Goal: Find specific page/section: Find specific page/section

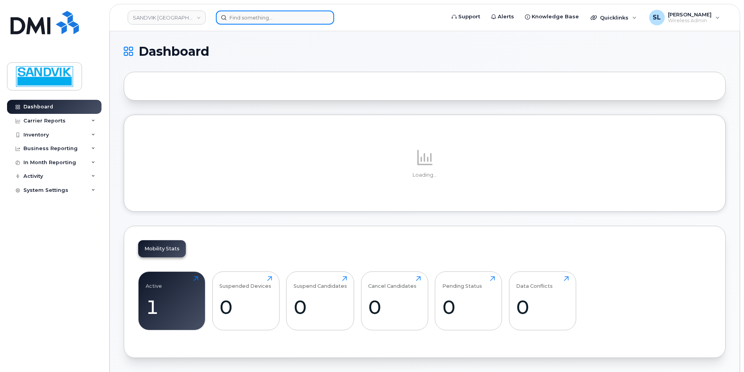
click at [261, 18] on input at bounding box center [275, 18] width 118 height 14
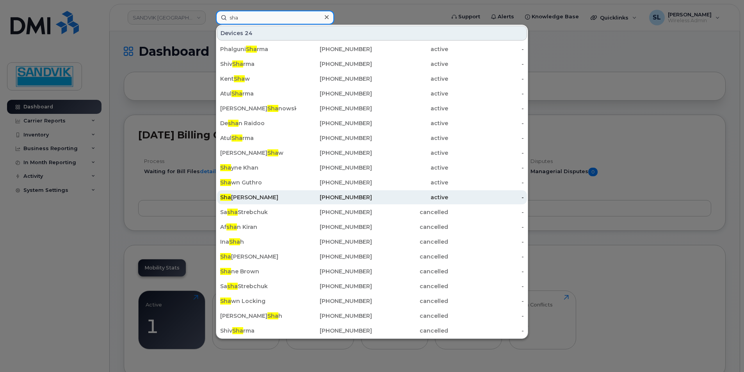
type input "sha"
click at [250, 192] on div "Sha wn Gouthro" at bounding box center [258, 197] width 76 height 14
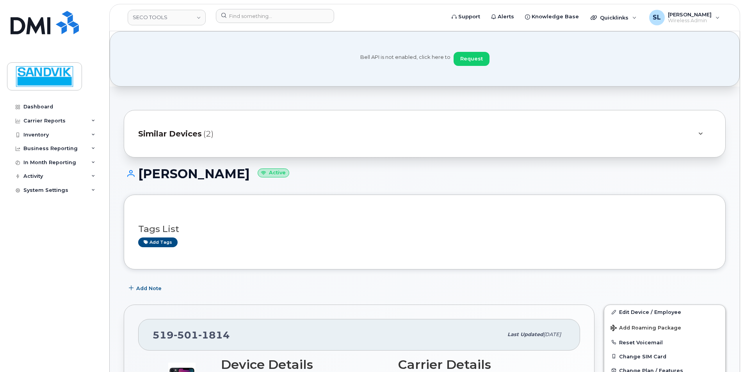
click at [180, 128] on span "Similar Devices" at bounding box center [170, 133] width 64 height 11
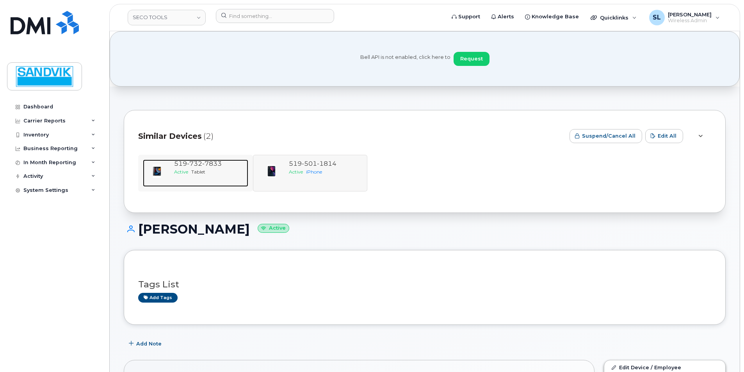
click at [183, 173] on span "Active" at bounding box center [181, 172] width 14 height 6
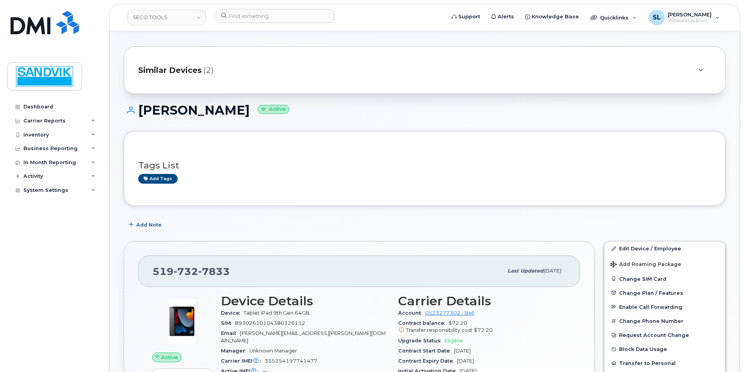
scroll to position [39, 0]
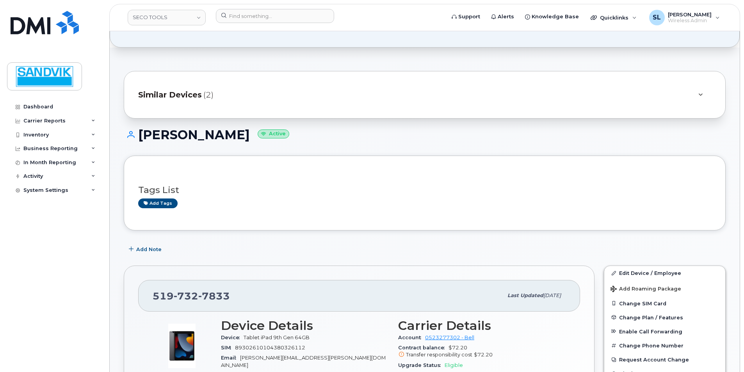
click at [192, 98] on span "Similar Devices" at bounding box center [170, 94] width 64 height 11
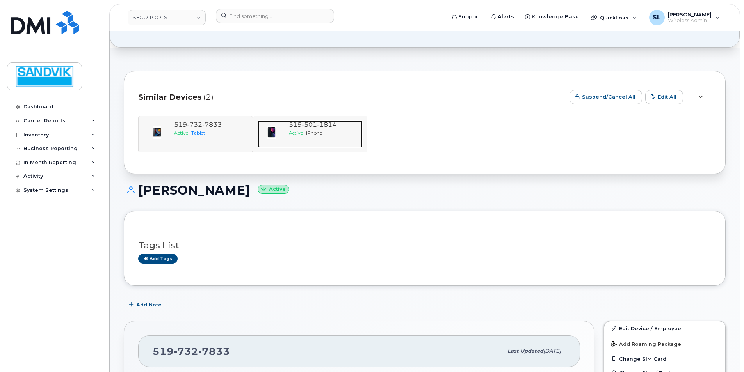
click at [325, 127] on span "1814" at bounding box center [327, 124] width 20 height 7
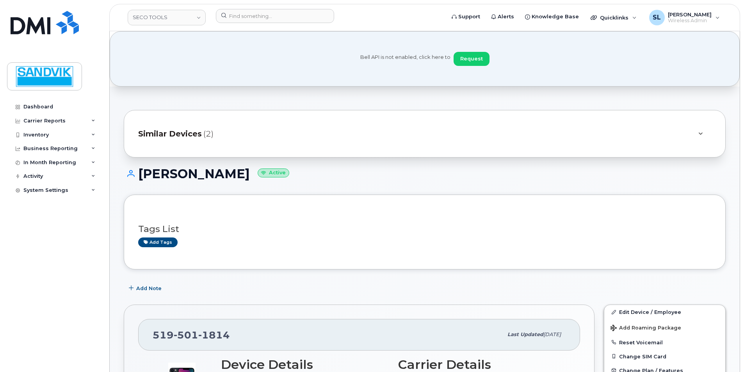
click at [183, 133] on span "Similar Devices" at bounding box center [170, 133] width 64 height 11
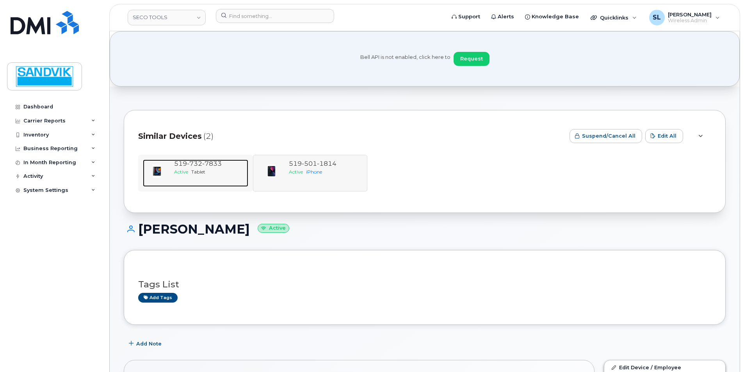
click at [201, 164] on span "732" at bounding box center [194, 163] width 15 height 7
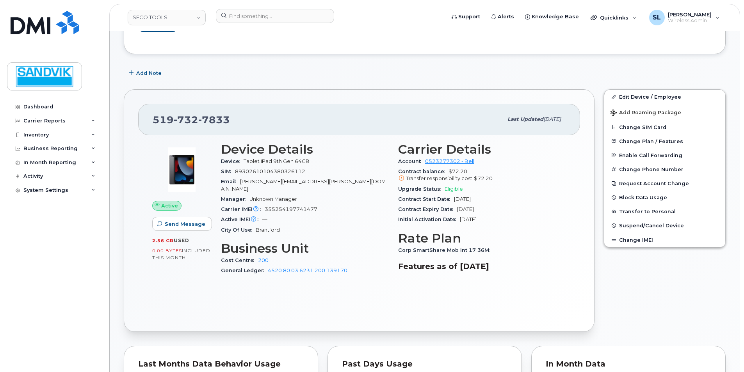
scroll to position [195, 0]
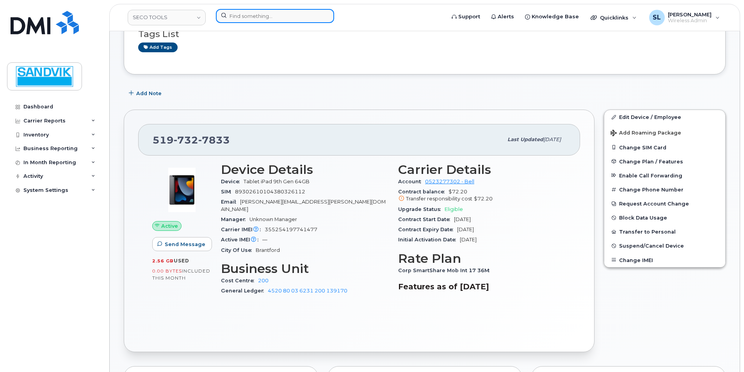
click at [249, 19] on input at bounding box center [275, 16] width 118 height 14
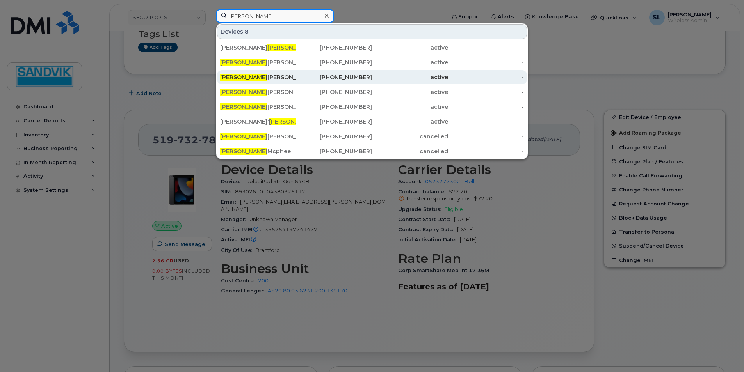
type input "neil"
click at [265, 78] on div "Neil Livingstone" at bounding box center [258, 77] width 76 height 8
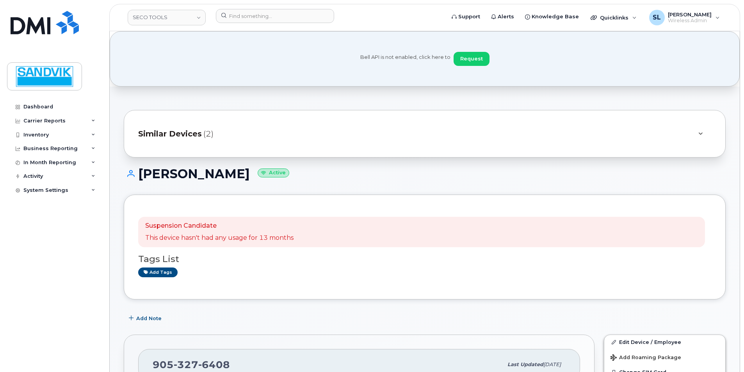
click at [190, 133] on span "Similar Devices" at bounding box center [170, 133] width 64 height 11
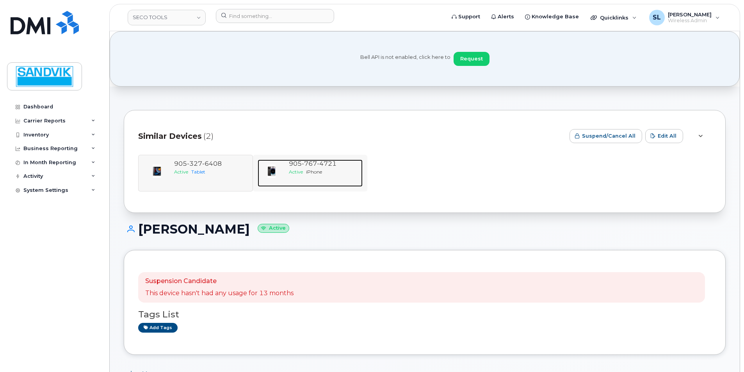
click at [299, 161] on span "905 767 4721" at bounding box center [313, 163] width 48 height 7
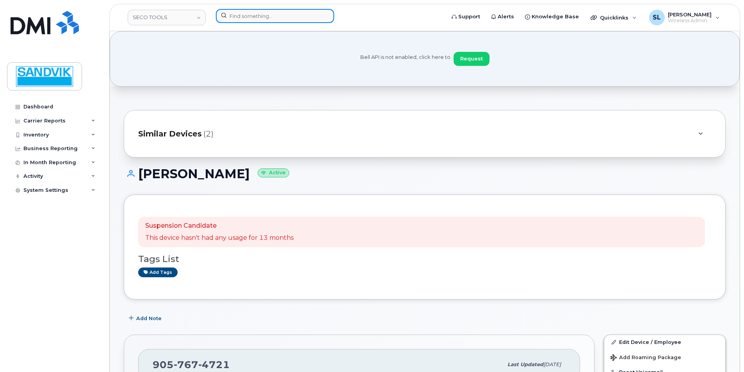
click at [249, 16] on input at bounding box center [275, 16] width 118 height 14
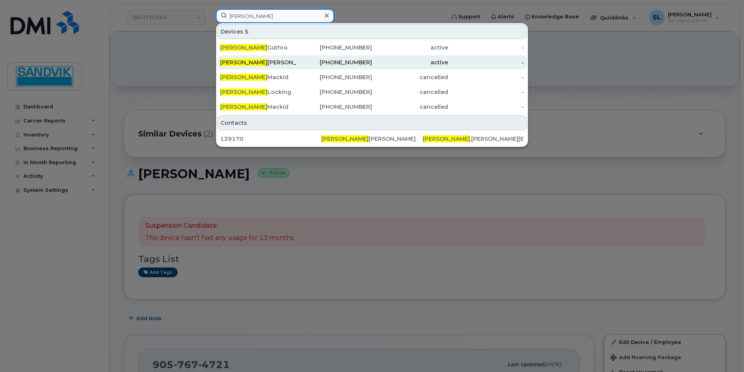
type input "shawn"
click at [253, 64] on div "Shawn Gouthro" at bounding box center [258, 63] width 76 height 8
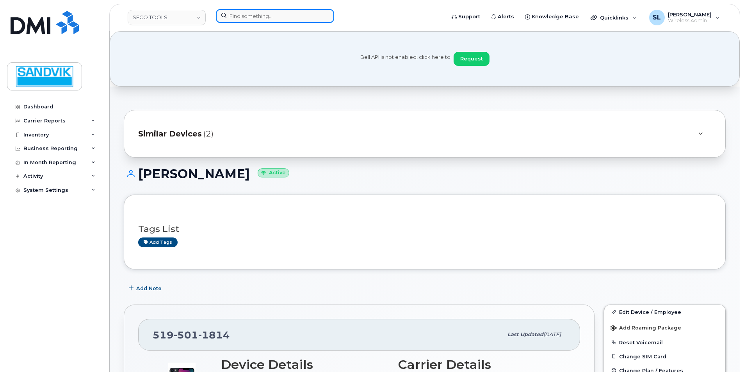
click at [247, 19] on input at bounding box center [275, 16] width 118 height 14
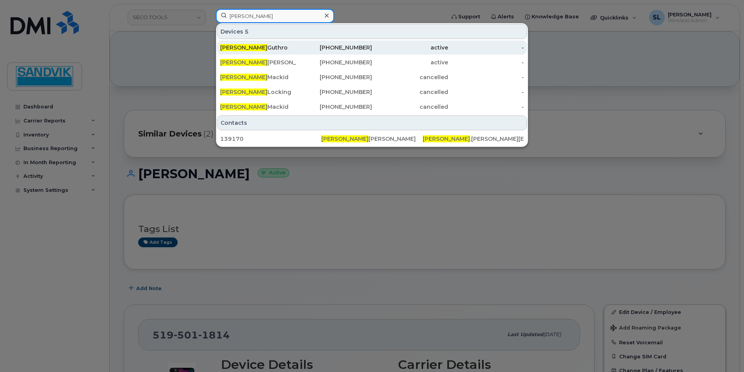
type input "shawn"
click at [256, 46] on div "Shawn Guthro" at bounding box center [258, 48] width 76 height 8
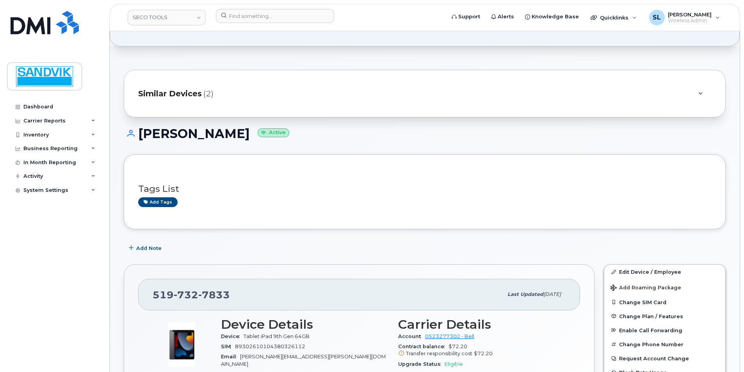
scroll to position [39, 0]
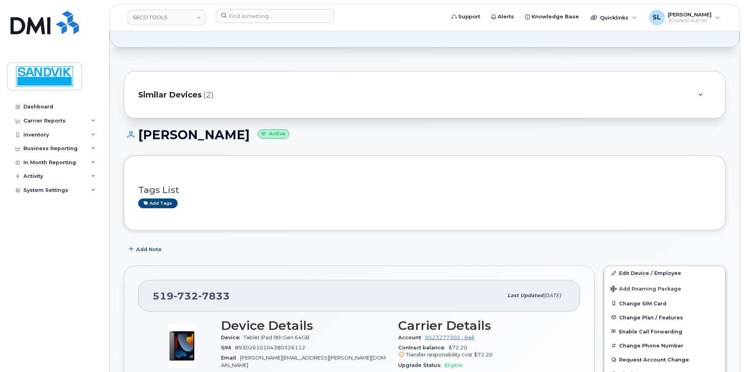
click at [183, 99] on span "Similar Devices" at bounding box center [170, 94] width 64 height 11
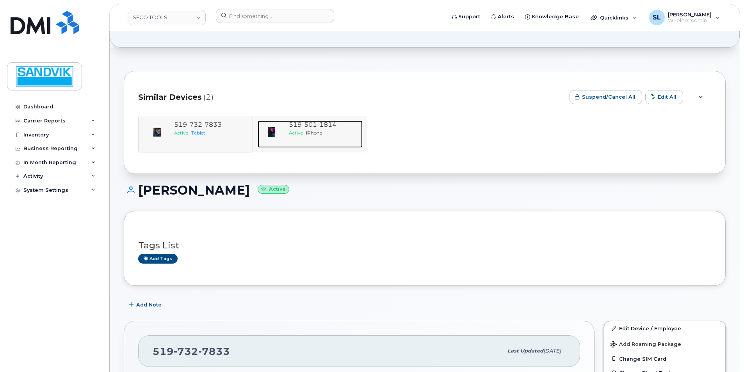
click at [294, 126] on span "519 501 1814" at bounding box center [313, 124] width 48 height 7
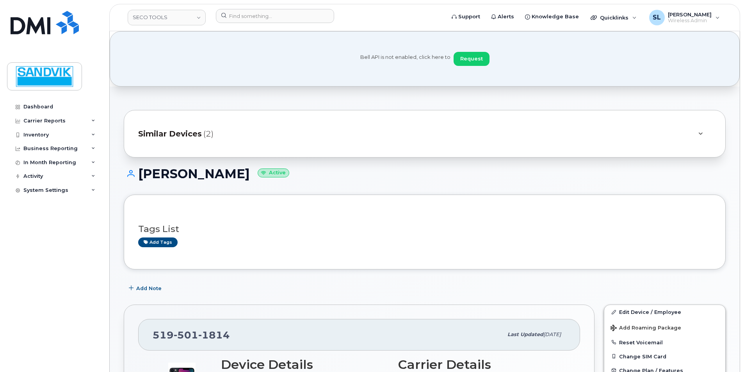
click at [189, 133] on span "Similar Devices" at bounding box center [170, 133] width 64 height 11
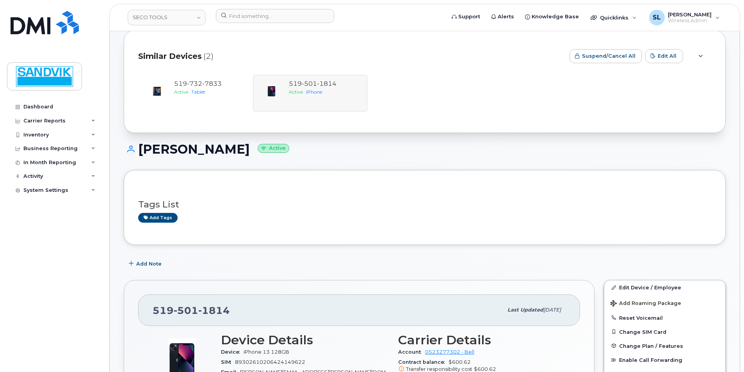
scroll to position [78, 0]
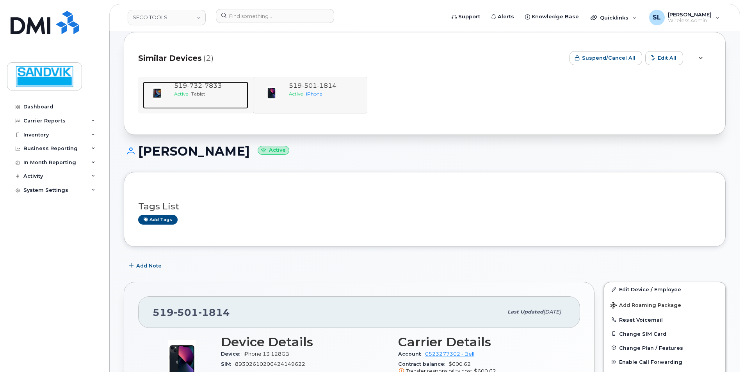
click at [205, 91] on div "Active Tablet" at bounding box center [209, 94] width 71 height 7
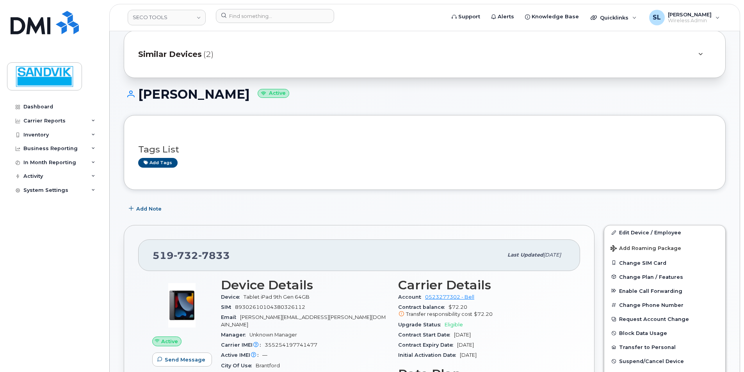
scroll to position [78, 0]
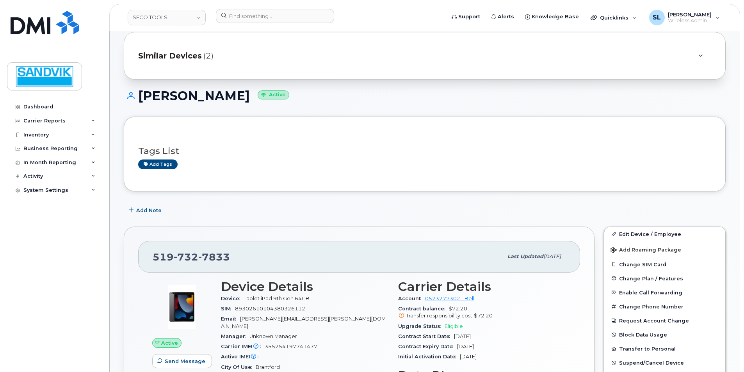
click at [197, 62] on div "Similar Devices (2)" at bounding box center [413, 55] width 551 height 19
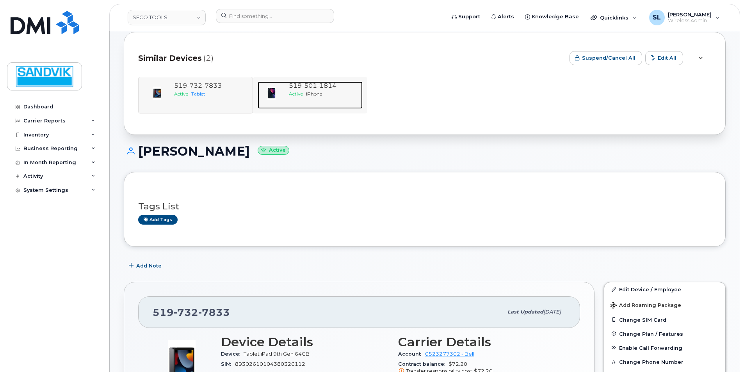
click at [288, 87] on div "519 501 1814 Active iPhone" at bounding box center [324, 95] width 77 height 27
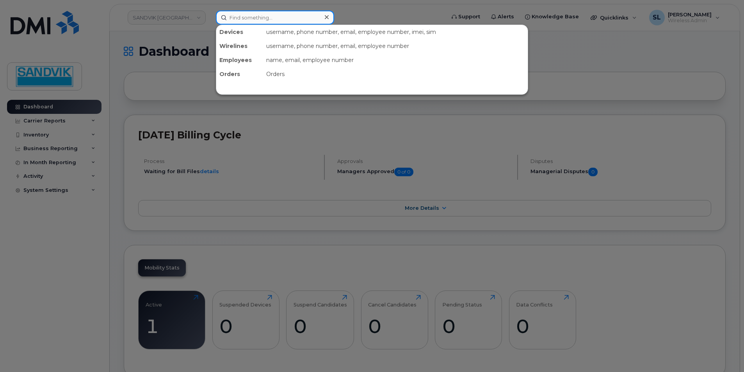
click at [253, 16] on input at bounding box center [275, 18] width 118 height 14
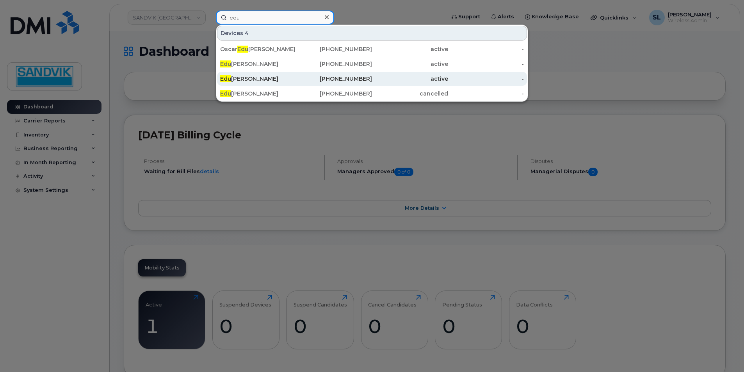
type input "edu"
click at [275, 80] on div "Edu ardo Sahagun" at bounding box center [258, 79] width 76 height 8
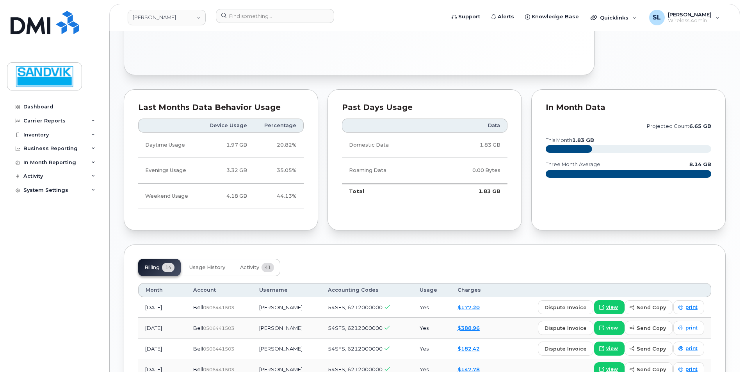
scroll to position [429, 0]
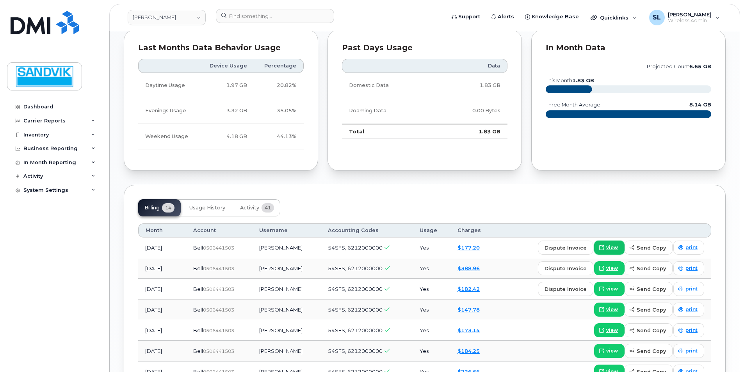
click at [611, 248] on span "view" at bounding box center [612, 247] width 12 height 7
click at [610, 272] on span "view" at bounding box center [612, 268] width 12 height 7
click at [613, 290] on span "view" at bounding box center [612, 289] width 12 height 7
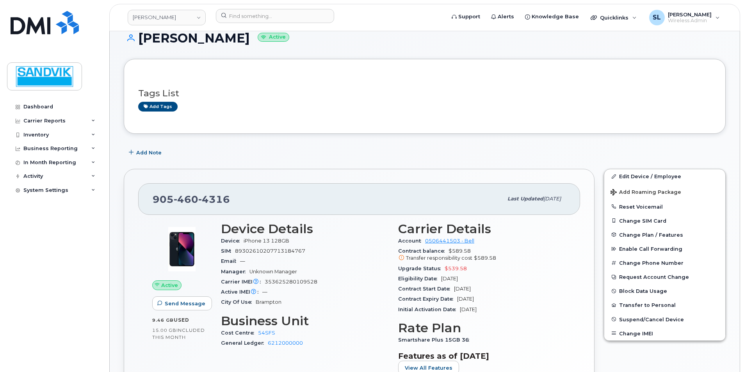
scroll to position [0, 0]
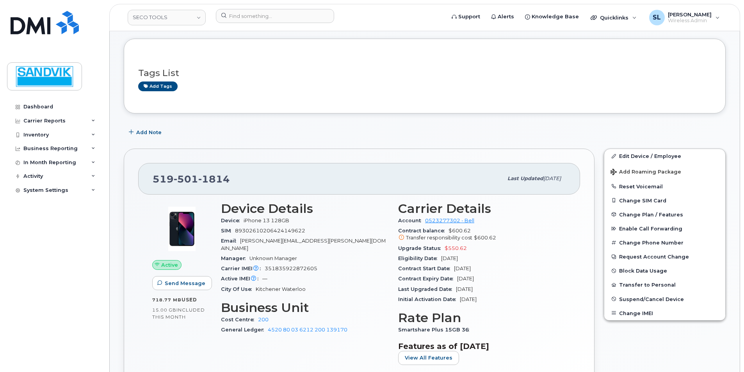
scroll to position [78, 0]
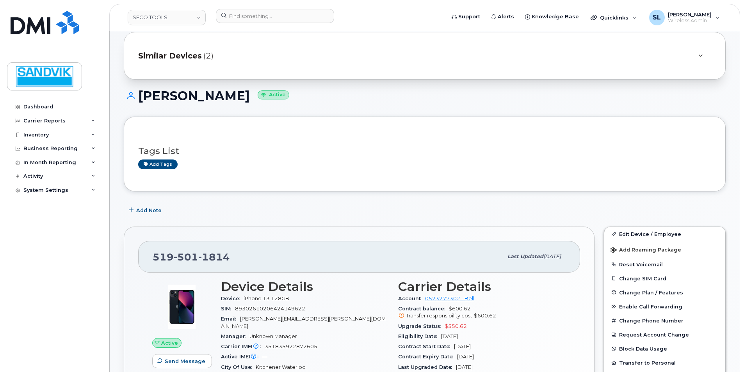
click at [187, 60] on span "Similar Devices" at bounding box center [170, 55] width 64 height 11
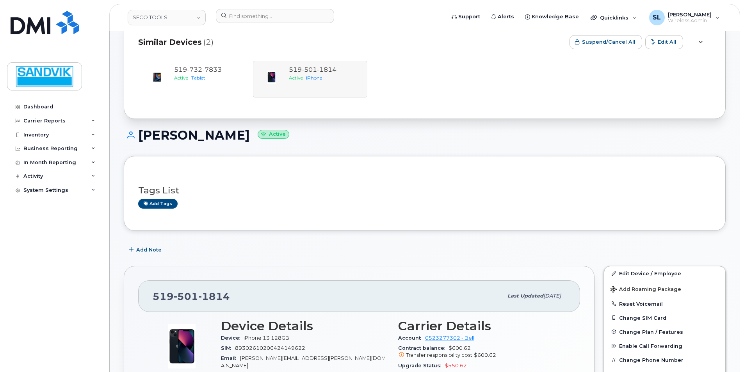
scroll to position [39, 0]
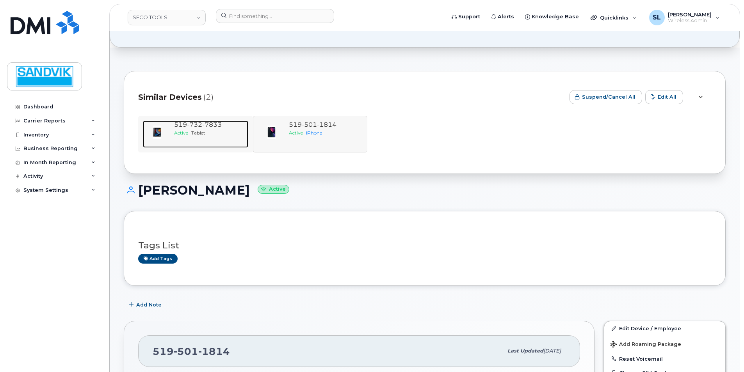
click at [176, 126] on span "519 732 7833" at bounding box center [198, 124] width 48 height 7
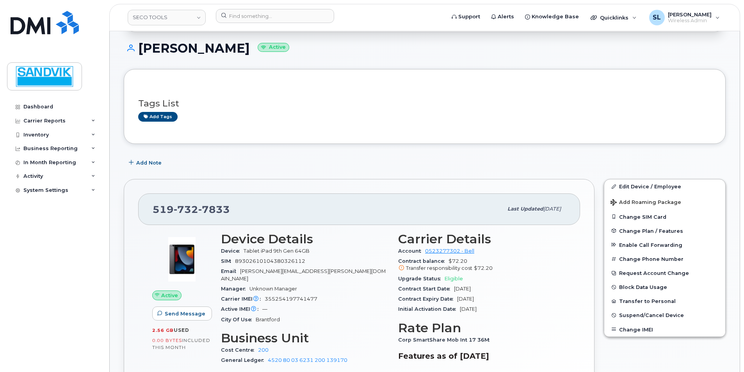
scroll to position [9, 0]
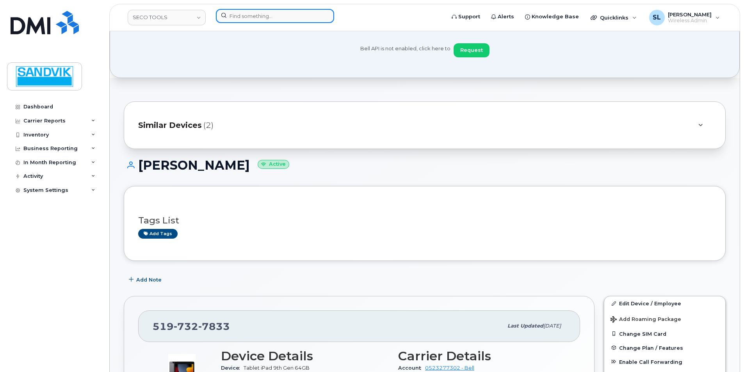
click at [253, 14] on input at bounding box center [275, 16] width 118 height 14
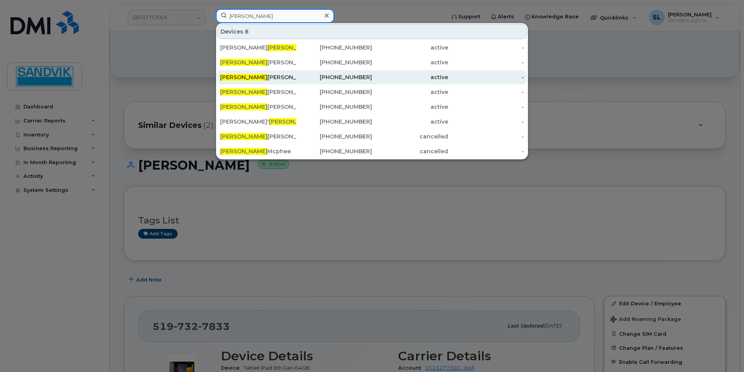
type input "[PERSON_NAME]"
click at [264, 74] on div "[PERSON_NAME]" at bounding box center [258, 77] width 76 height 8
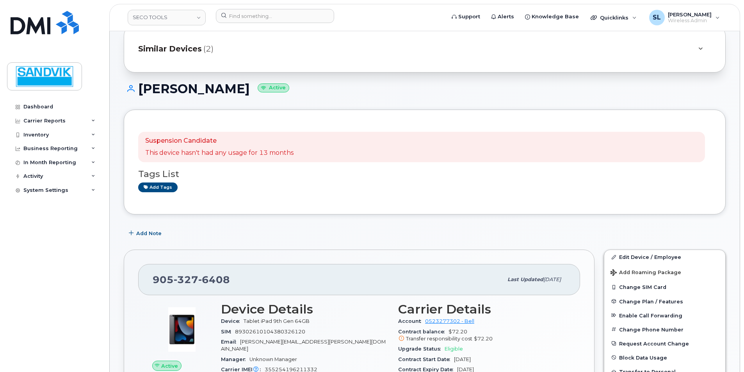
scroll to position [78, 0]
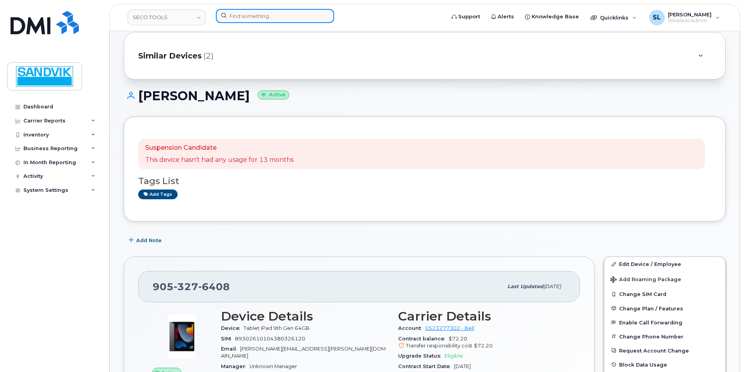
click at [235, 18] on input at bounding box center [275, 16] width 118 height 14
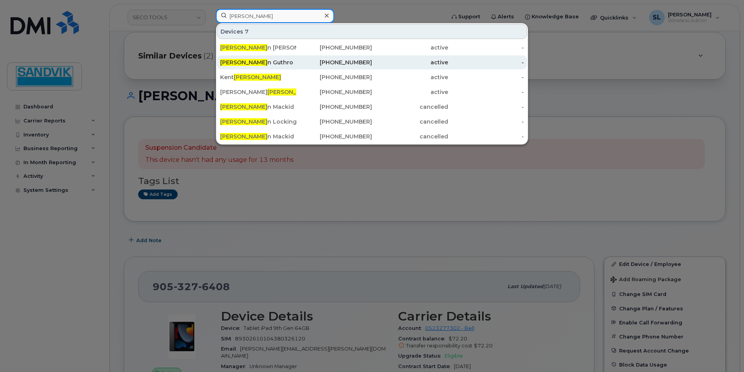
type input "shaw"
click at [269, 61] on div "Shaw n Guthro" at bounding box center [258, 63] width 76 height 8
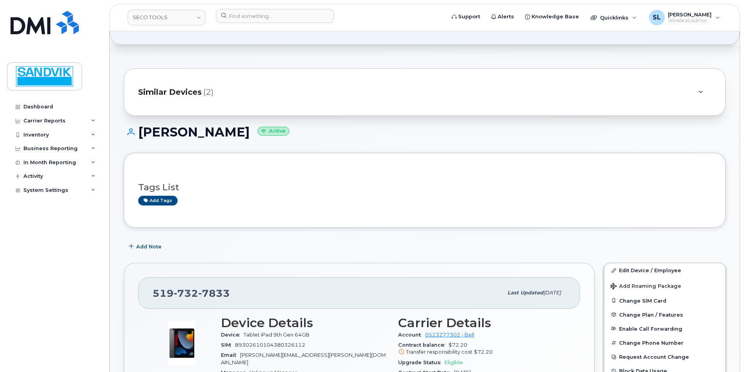
scroll to position [78, 0]
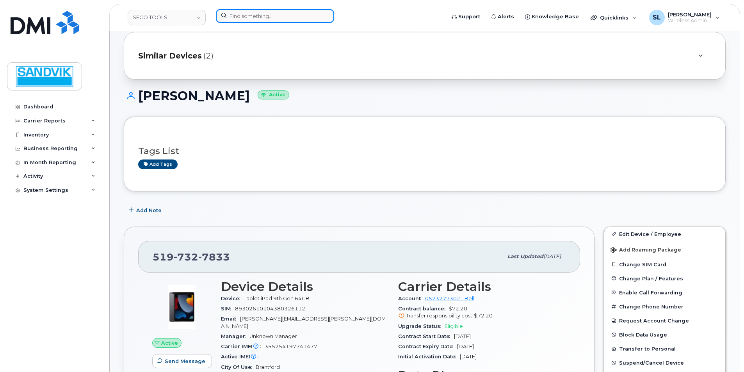
click at [236, 15] on input at bounding box center [275, 16] width 118 height 14
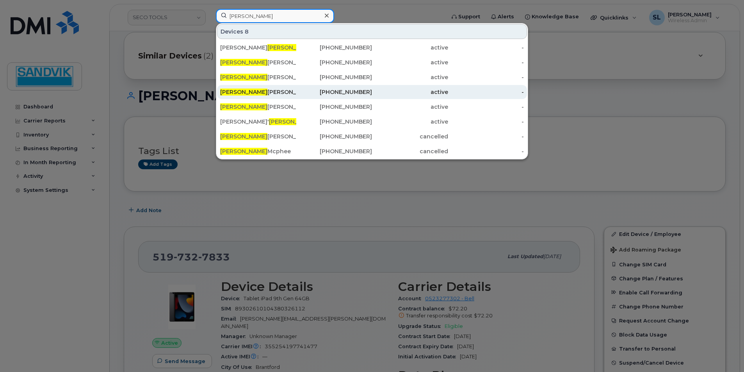
type input "[PERSON_NAME]"
click at [316, 92] on div "905-767-4721" at bounding box center [334, 92] width 76 height 8
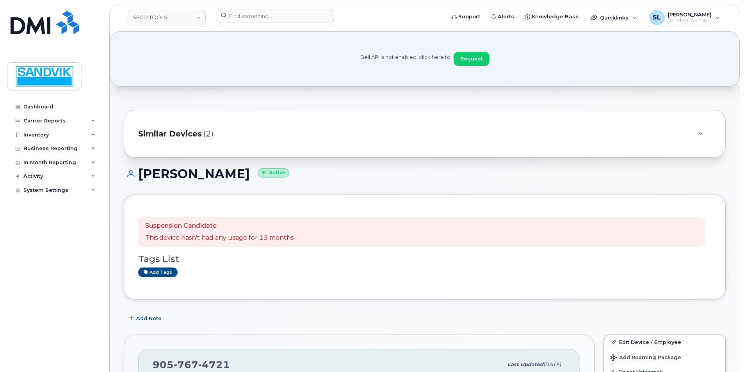
click at [192, 133] on span "Similar Devices" at bounding box center [170, 133] width 64 height 11
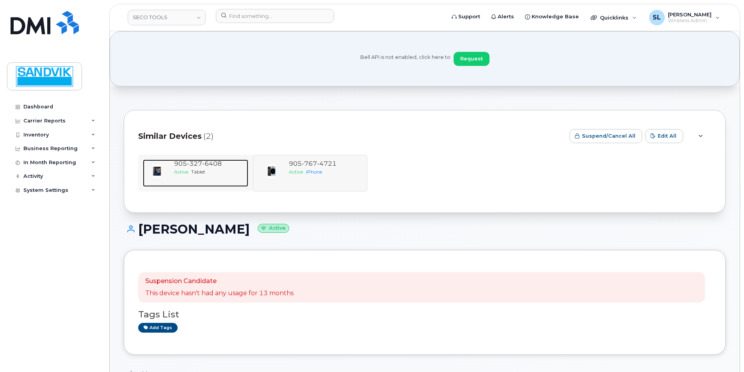
click at [194, 162] on span "327" at bounding box center [194, 163] width 15 height 7
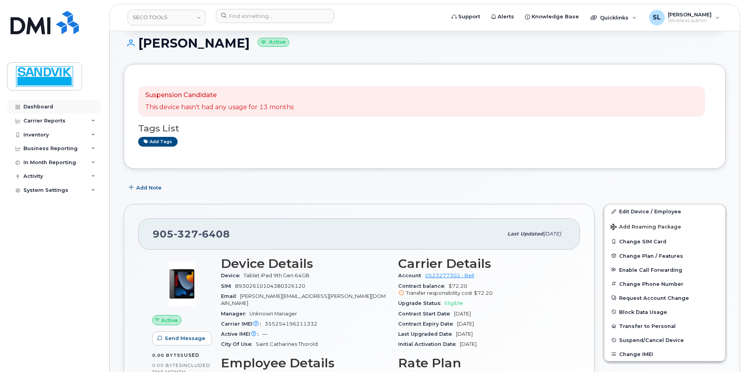
scroll to position [117, 0]
